Goal: Task Accomplishment & Management: Manage account settings

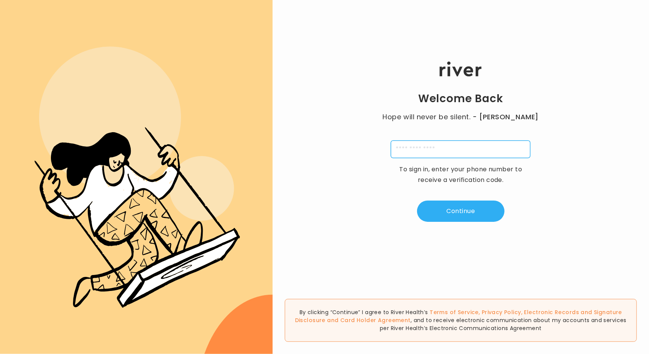
click at [452, 152] on input "tel" at bounding box center [460, 149] width 139 height 17
type input "**********"
type input "*"
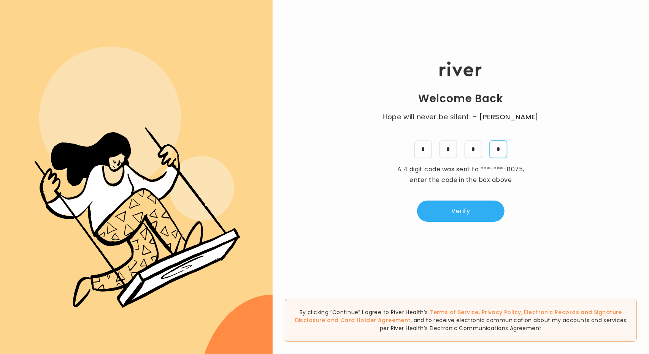
type input "*"
click at [476, 217] on button "Verify" at bounding box center [460, 211] width 87 height 21
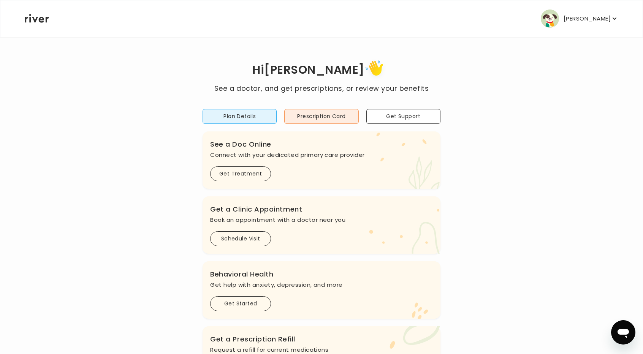
click at [624, 13] on nav "Linda Yang Profile Add Family Activate Card Reimbursement Terms of Service Priv…" at bounding box center [321, 18] width 642 height 36
click at [605, 26] on button "Linda Yang" at bounding box center [580, 19] width 78 height 18
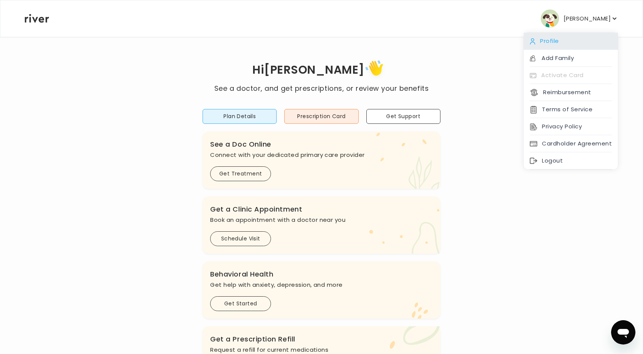
click at [575, 46] on div "Profile" at bounding box center [571, 41] width 94 height 17
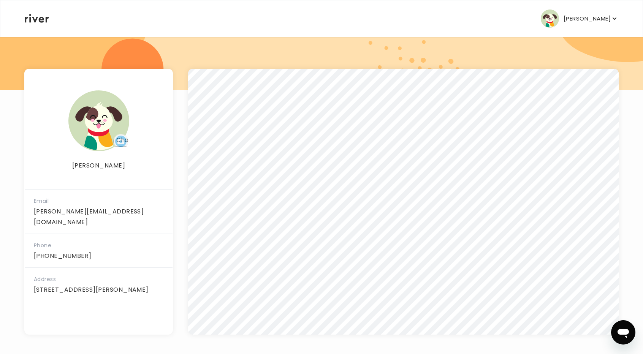
scroll to position [81, 0]
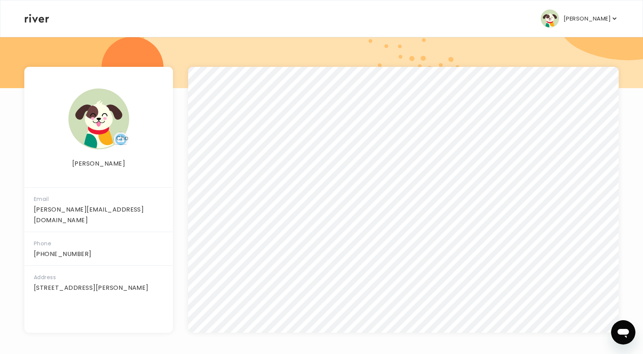
click at [588, 18] on p "Linda Yang" at bounding box center [587, 18] width 47 height 11
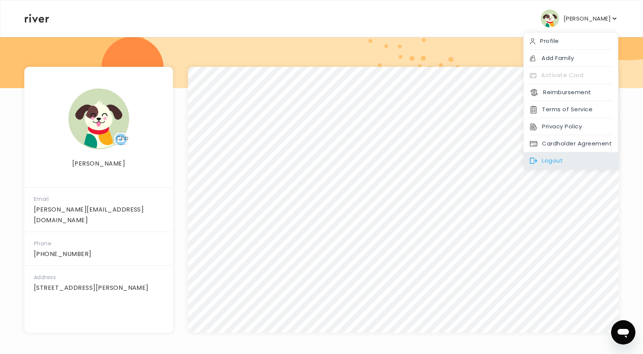
click at [572, 158] on div "Logout" at bounding box center [571, 160] width 94 height 17
